Goal: Task Accomplishment & Management: Manage account settings

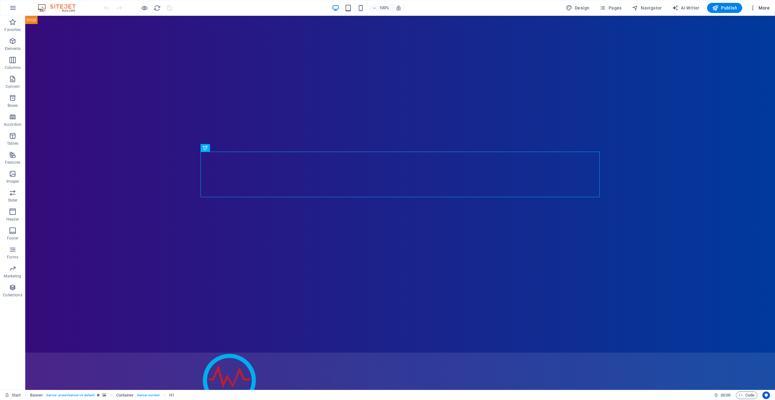
click at [754, 9] on icon "button" at bounding box center [753, 8] width 6 height 6
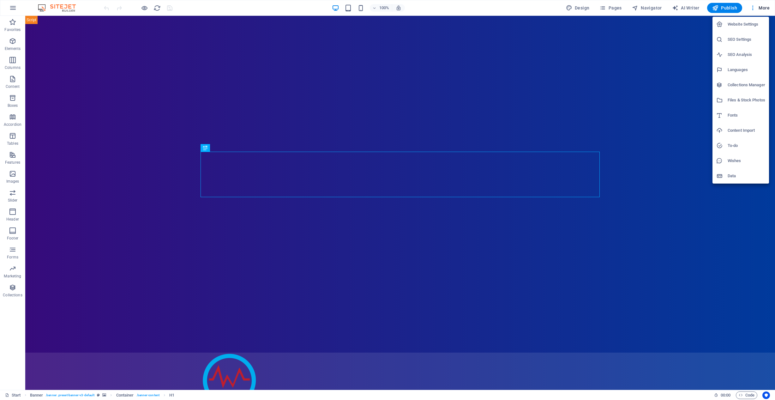
click at [743, 23] on h6 "Website Settings" at bounding box center [747, 25] width 38 height 8
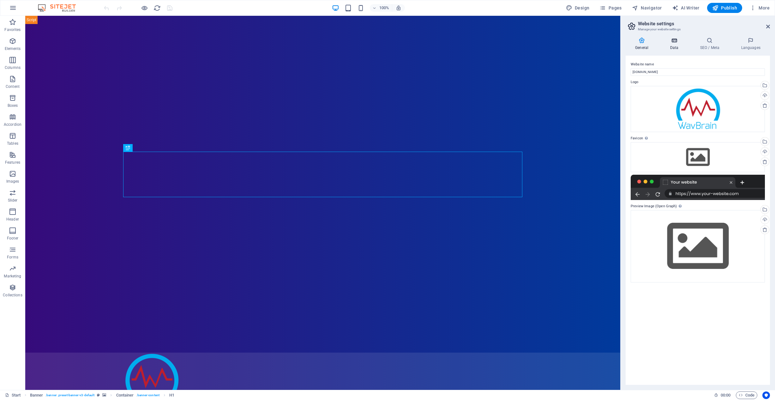
click at [675, 43] on icon at bounding box center [673, 40] width 27 height 6
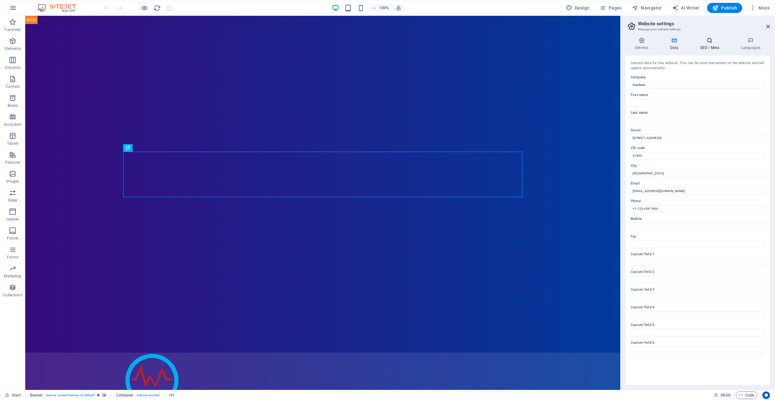
click at [714, 45] on h4 "SEO / Meta" at bounding box center [710, 43] width 41 height 13
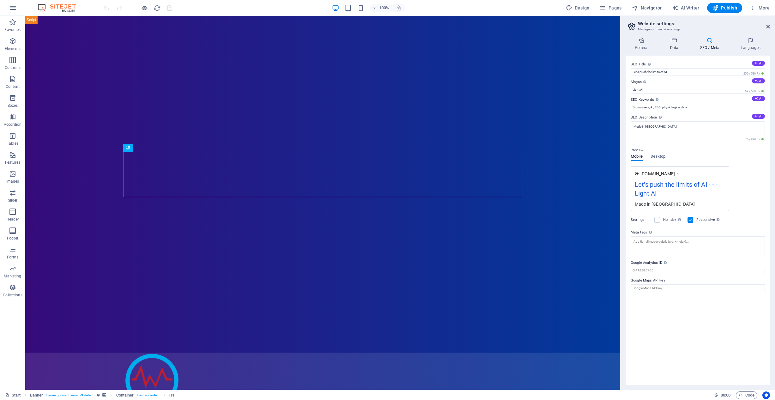
click at [676, 45] on h4 "Data" at bounding box center [675, 43] width 30 height 13
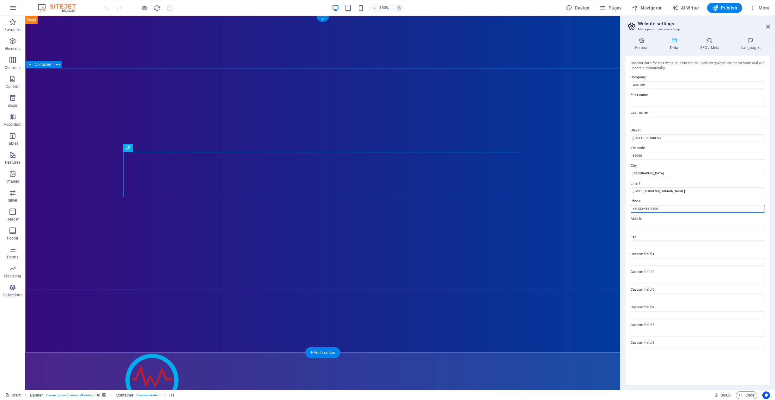
drag, startPoint x: 652, startPoint y: 226, endPoint x: 598, endPoint y: 212, distance: 55.9
click at [669, 208] on input "+1-123-456-7890" at bounding box center [698, 209] width 134 height 8
type input "+"
click at [750, 45] on h4 "Languages" at bounding box center [750, 43] width 39 height 13
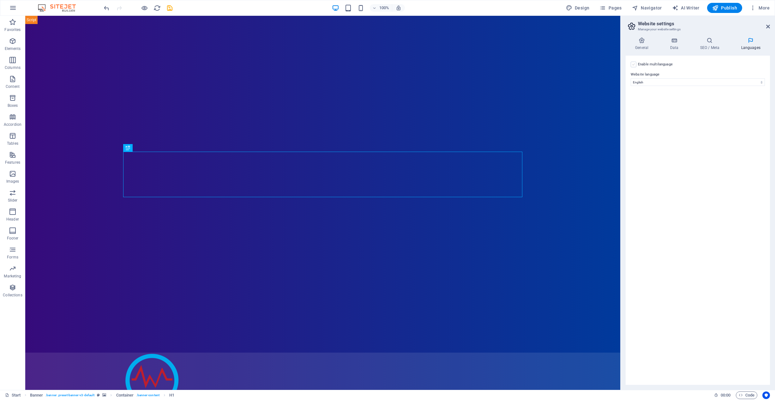
click at [634, 63] on label at bounding box center [634, 65] width 6 height 6
click at [0, 0] on input "Enable multilanguage To disable multilanguage delete all languages until only o…" at bounding box center [0, 0] width 0 height 0
click at [664, 106] on label "Language" at bounding box center [702, 105] width 115 height 8
click at [664, 109] on select "Abkhazian Afar Afrikaans Akan Albanian Amharic Arabic Aragonese Armenian Assame…" at bounding box center [697, 113] width 105 height 8
select select "49"
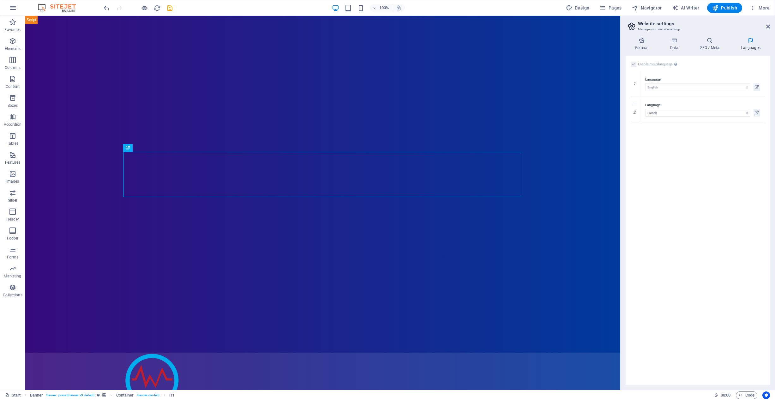
click at [661, 234] on div "Enable multilanguage To disable multilanguage delete all languages until only o…" at bounding box center [698, 220] width 144 height 329
click at [676, 43] on icon at bounding box center [673, 40] width 27 height 6
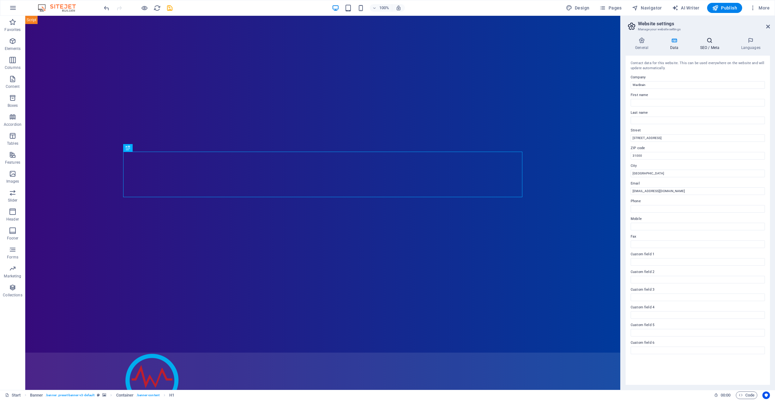
click at [711, 44] on h4 "SEO / Meta" at bounding box center [710, 43] width 41 height 13
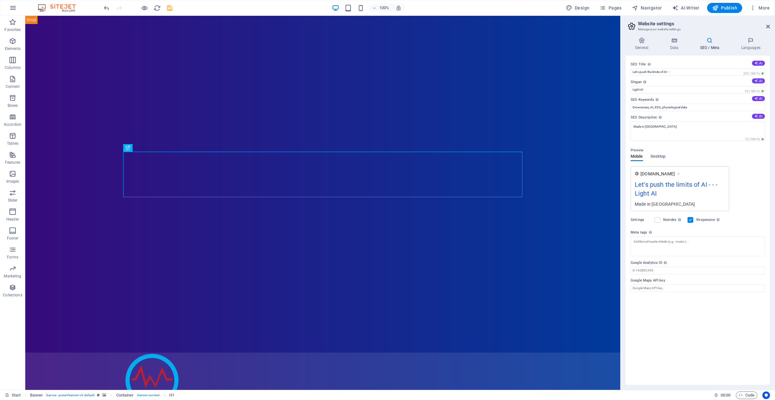
click at [747, 166] on div "[DOMAIN_NAME] Let's push the limits of AI - - - Light AI Made in [GEOGRAPHIC_DA…" at bounding box center [698, 188] width 134 height 45
click at [643, 43] on icon at bounding box center [642, 40] width 32 height 6
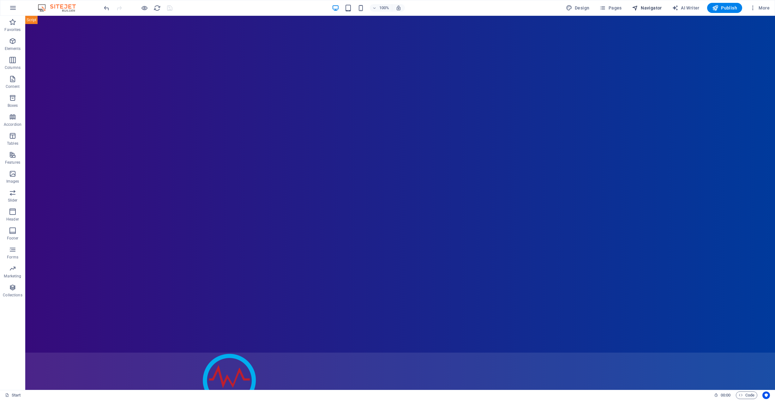
click at [648, 8] on span "Navigator" at bounding box center [647, 8] width 30 height 6
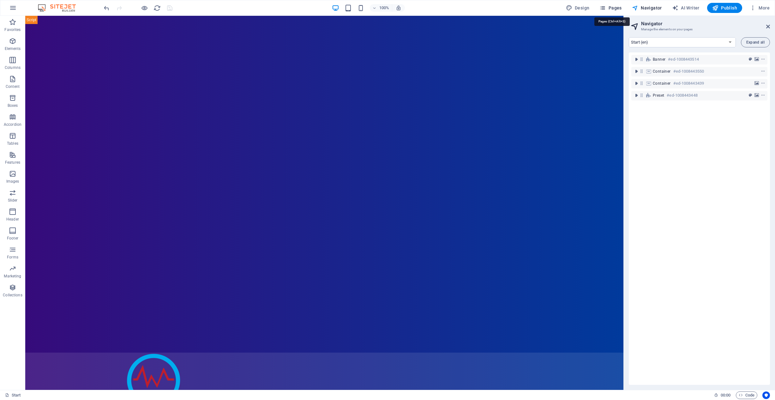
click at [609, 9] on span "Pages" at bounding box center [610, 8] width 22 height 6
